Goal: Information Seeking & Learning: Learn about a topic

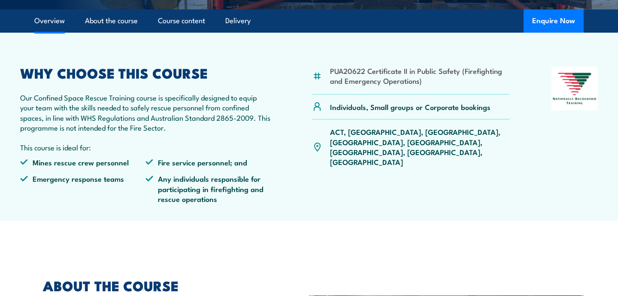
scroll to position [258, 0]
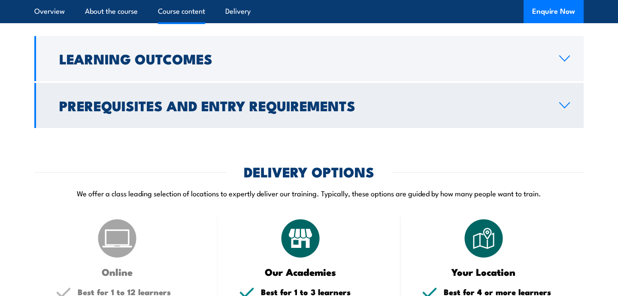
click at [404, 128] on link "Prerequisites and Entry Requirements" at bounding box center [308, 105] width 549 height 45
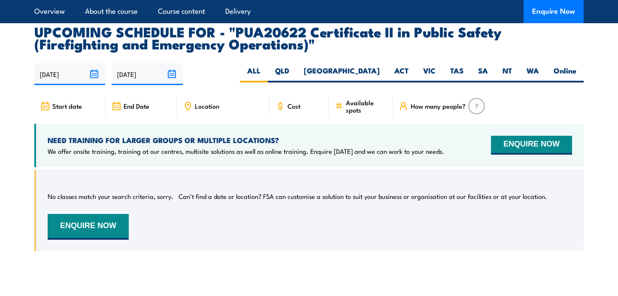
scroll to position [1594, 0]
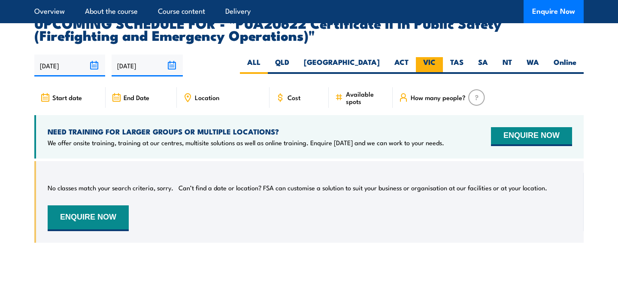
click at [431, 70] on label "VIC" at bounding box center [429, 65] width 27 height 17
click at [436, 63] on input "VIC" at bounding box center [439, 60] width 6 height 6
radio input "true"
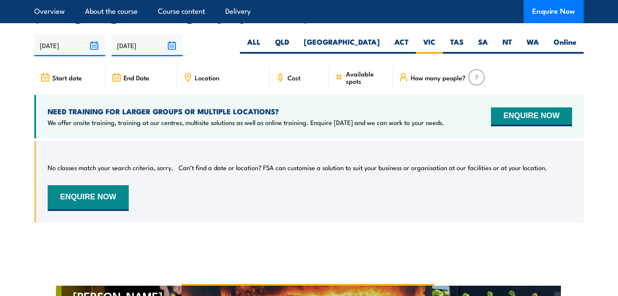
scroll to position [1453, 0]
